Goal: Task Accomplishment & Management: Use online tool/utility

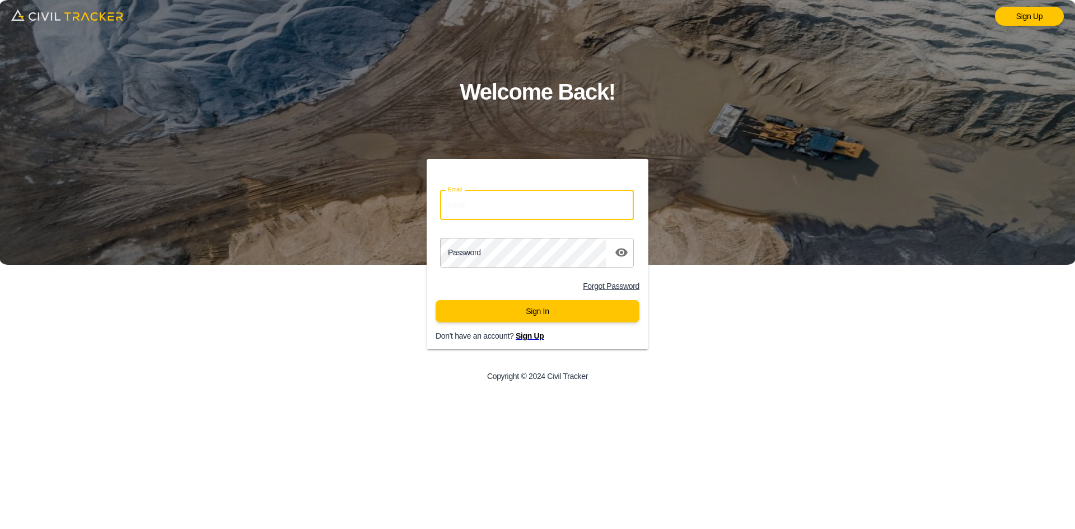
drag, startPoint x: 491, startPoint y: 203, endPoint x: 505, endPoint y: 217, distance: 19.8
click at [491, 203] on input "Email" at bounding box center [537, 205] width 194 height 30
type input "[EMAIL_ADDRESS][DOMAIN_NAME]"
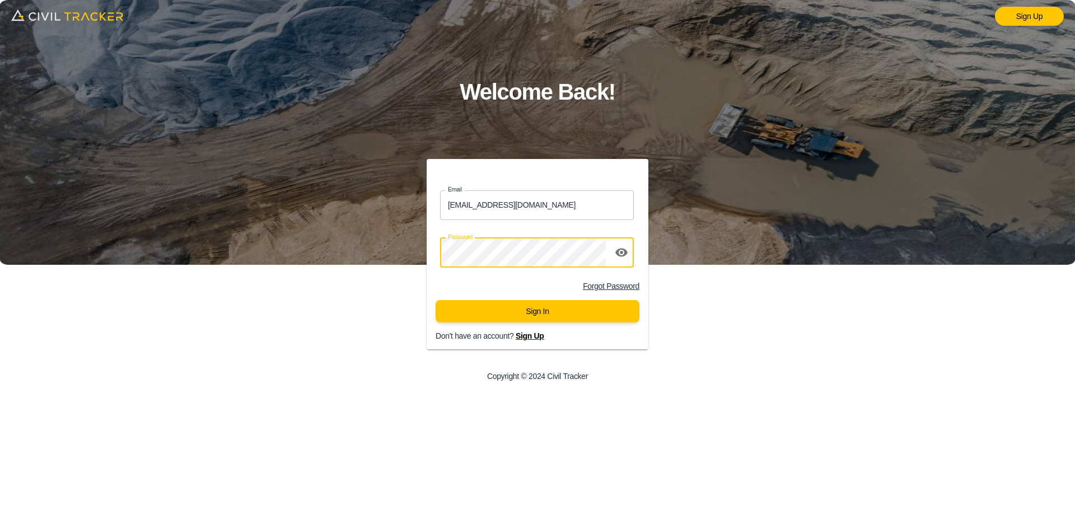
click at [555, 318] on button "Sign In" at bounding box center [537, 311] width 204 height 22
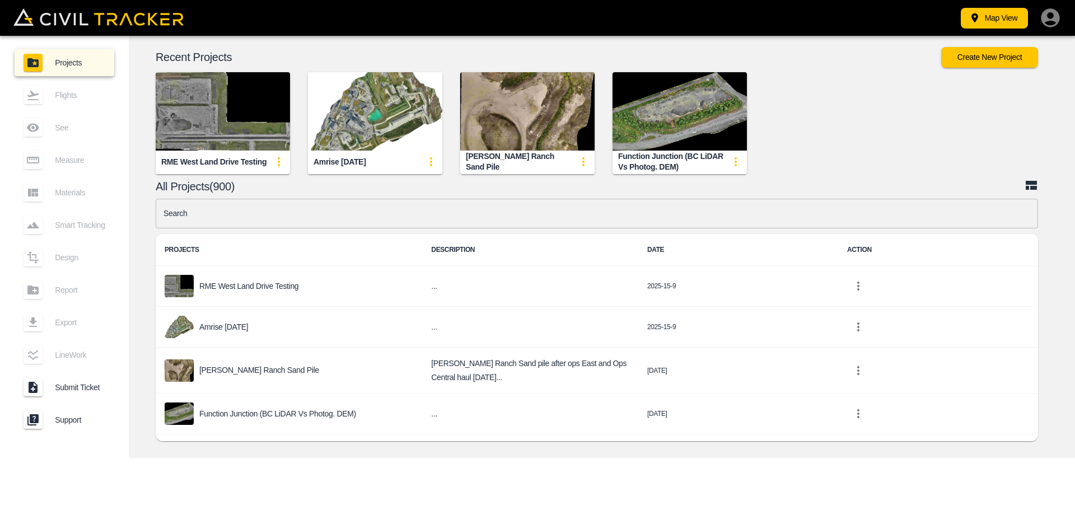
click at [217, 118] on img "button" at bounding box center [223, 111] width 134 height 78
